Goal: Task Accomplishment & Management: Manage account settings

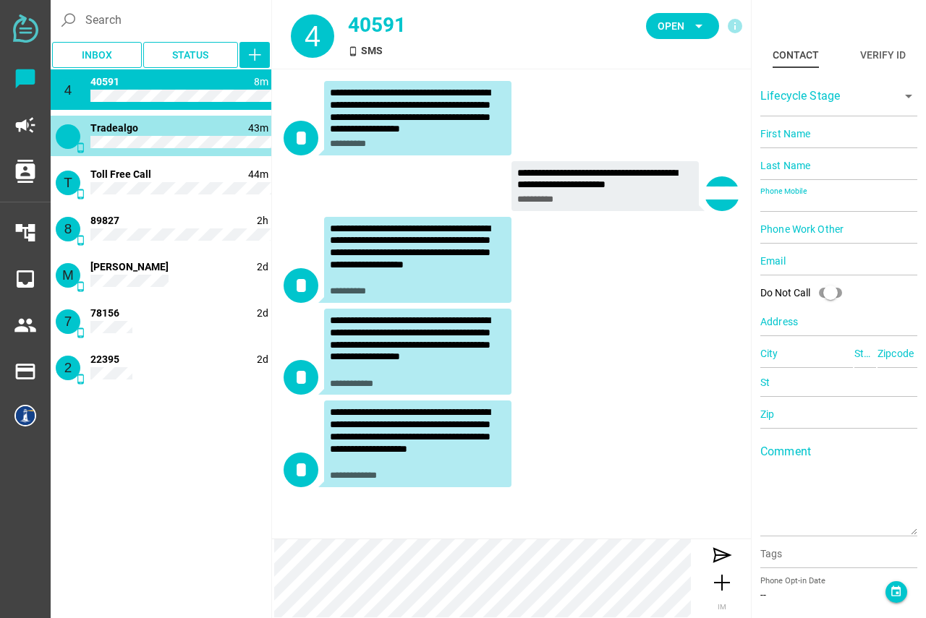
type input "13322424861"
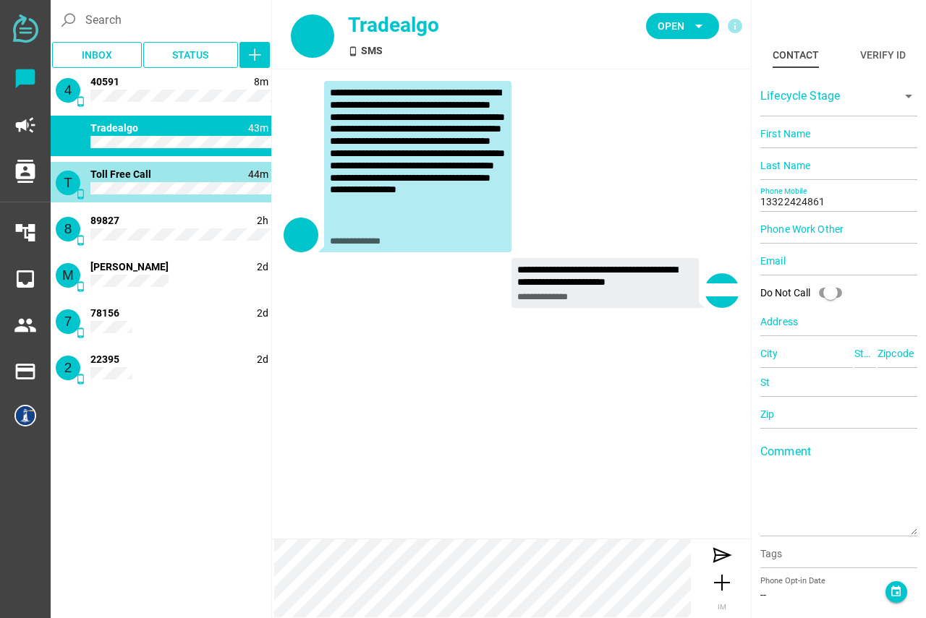
click at [149, 181] on div "T phone_android 44m 1 Toll Free Call" at bounding box center [161, 182] width 221 height 41
type input "18662296962"
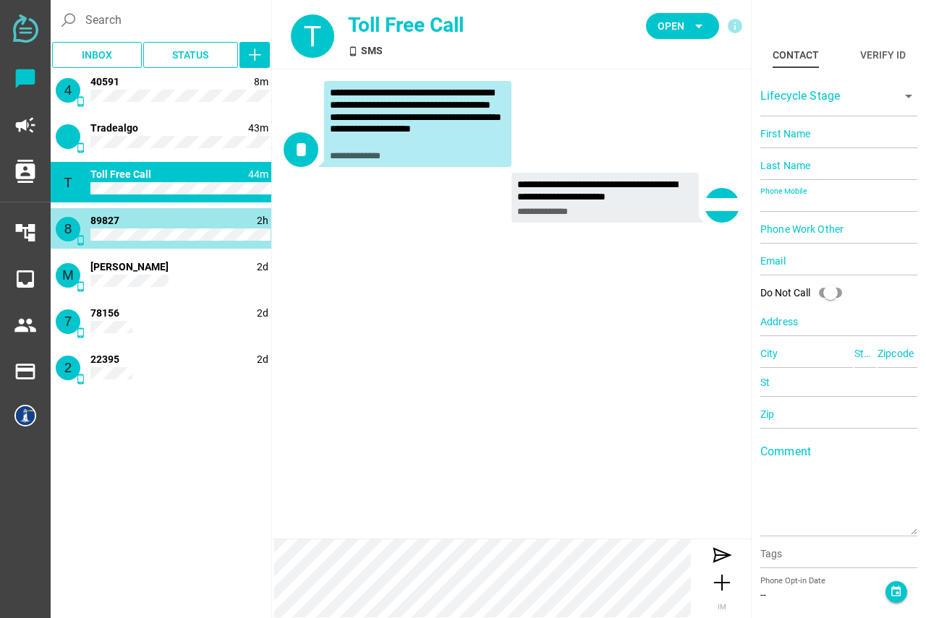
type input "89827"
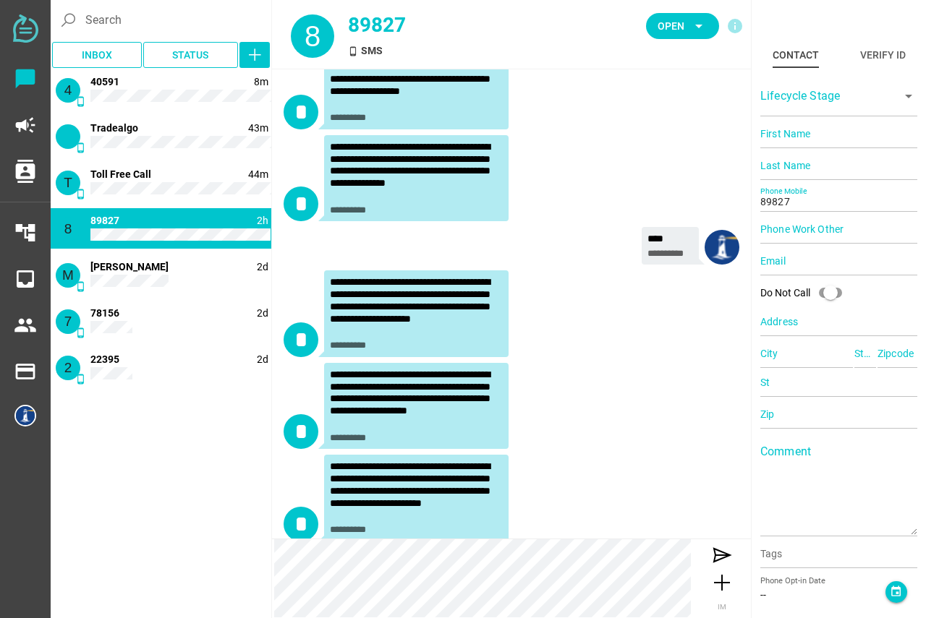
scroll to position [331, 0]
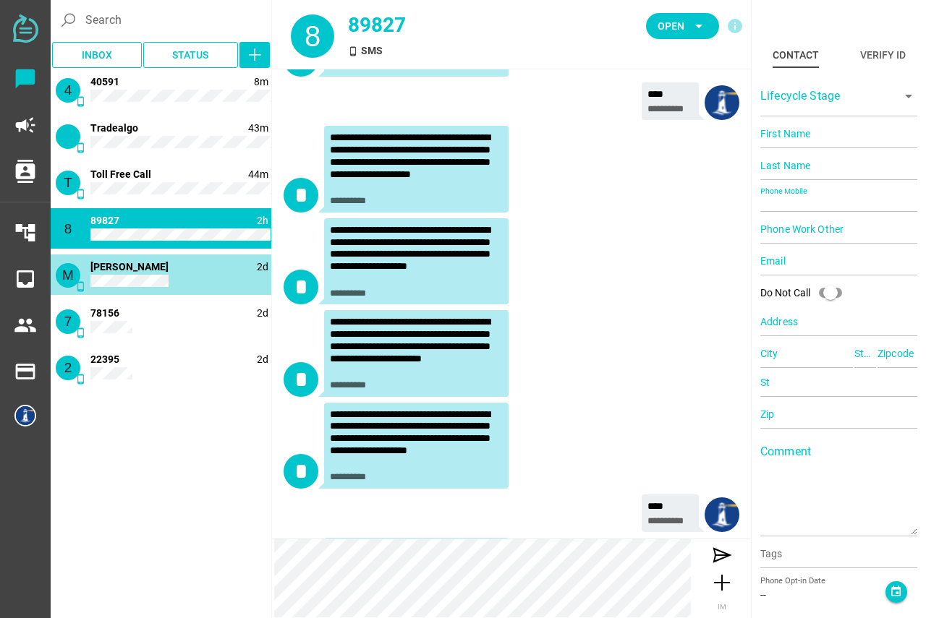
type input "[PERSON_NAME]"
type input "C"
type input "14152166899"
type input "[GEOGRAPHIC_DATA], [GEOGRAPHIC_DATA], [GEOGRAPHIC_DATA], [GEOGRAPHIC_DATA]"
type input "CA"
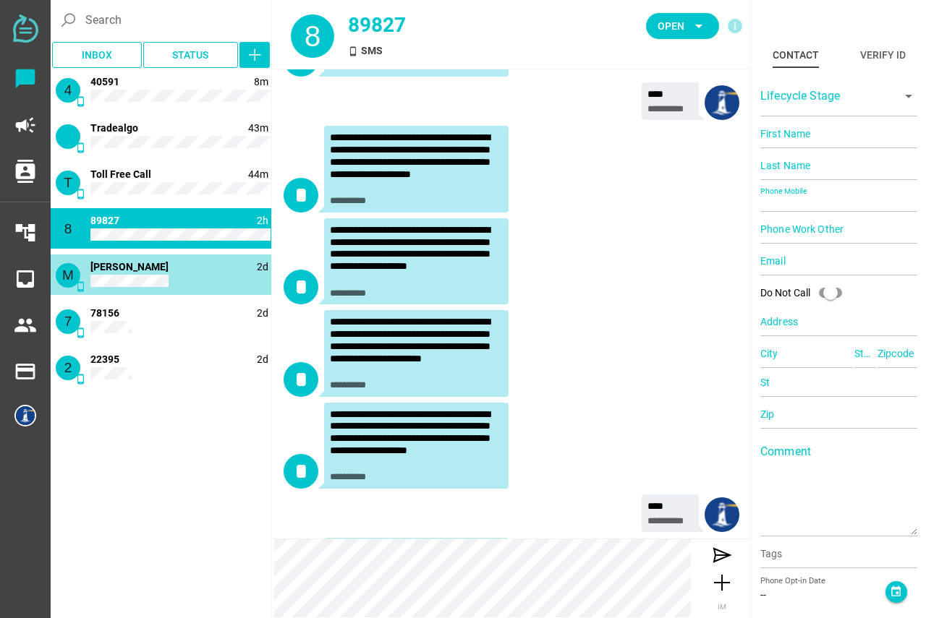
type input "94607"
type input "CA"
type input "94607"
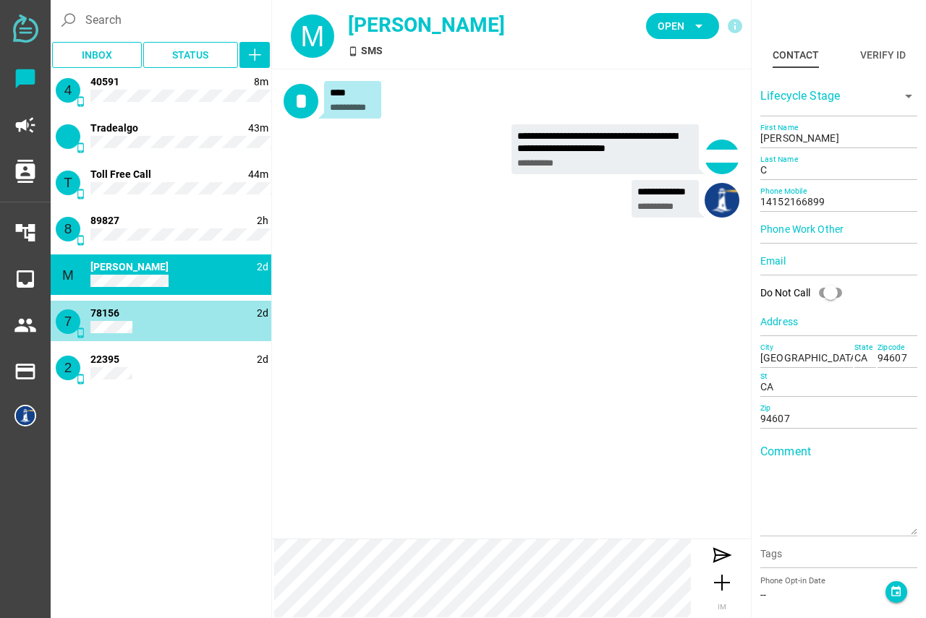
click at [137, 318] on div "7 phone_android 2d 78156" at bounding box center [161, 321] width 221 height 41
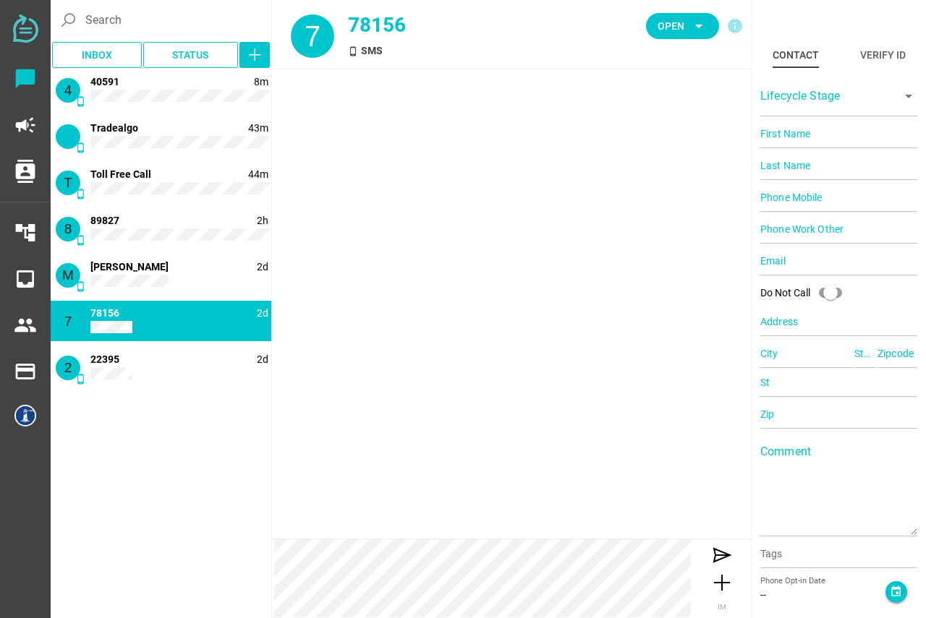
type input "78156"
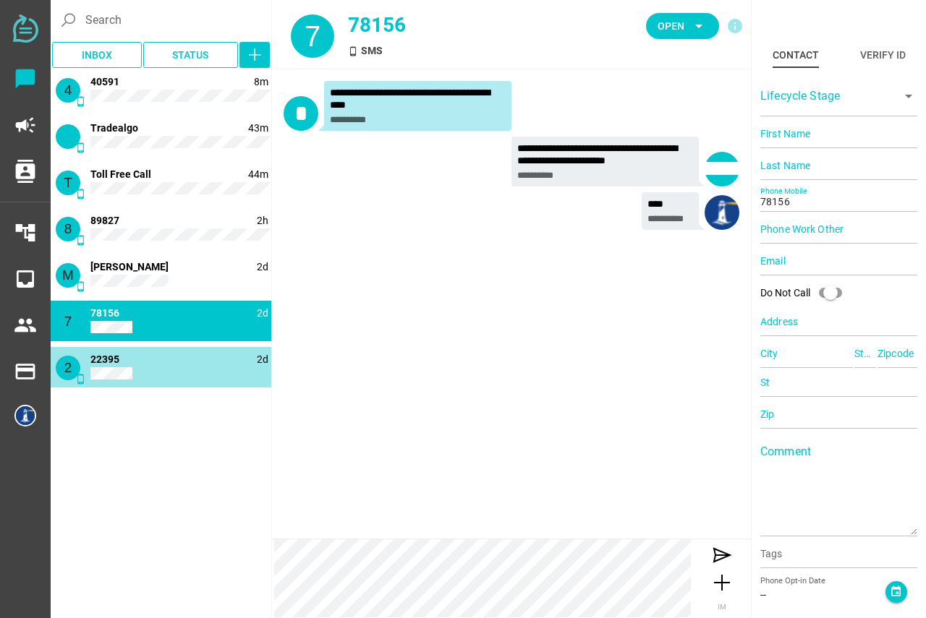
click at [137, 356] on div "2 phone_android 2d 22395" at bounding box center [161, 367] width 221 height 41
type input "22395"
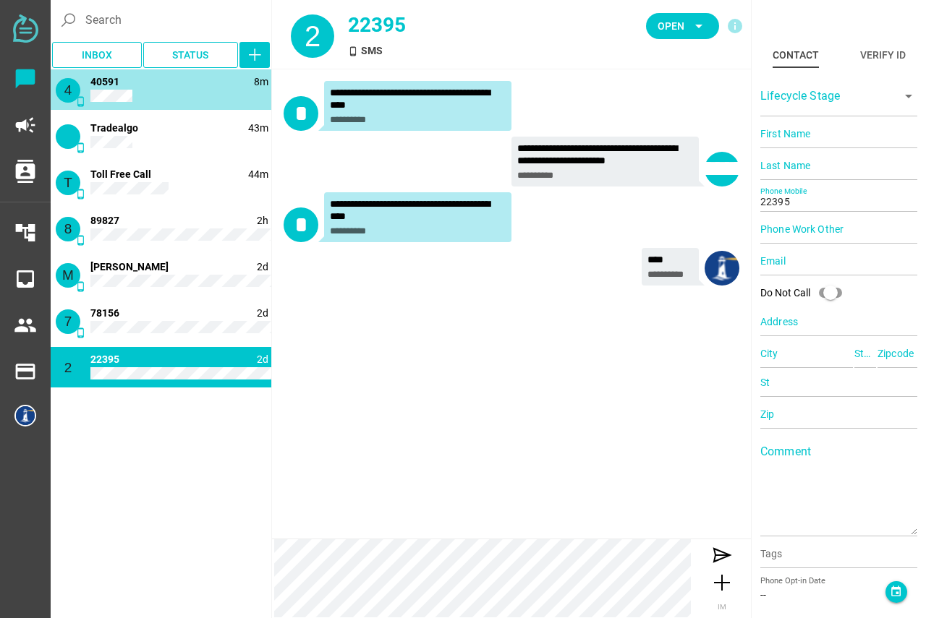
click at [163, 89] on div "4 phone_android 8m 40591" at bounding box center [161, 89] width 221 height 41
type input "40591"
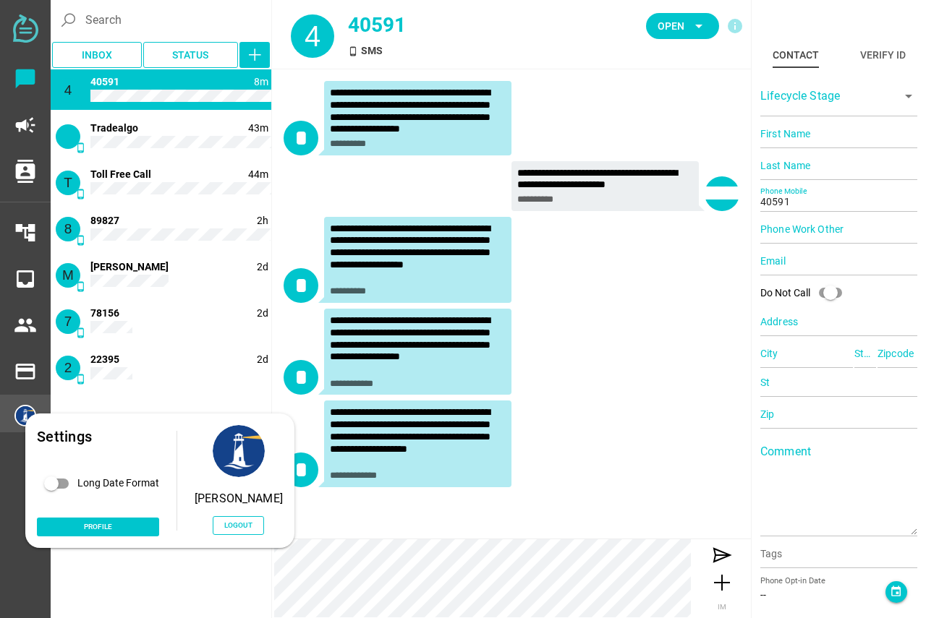
click at [27, 417] on img at bounding box center [25, 416] width 22 height 22
click at [224, 525] on span "Logout" at bounding box center [238, 525] width 28 height 12
